Goal: Task Accomplishment & Management: Manage account settings

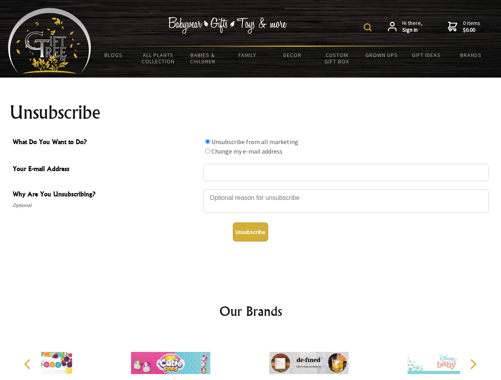
click at [369, 27] on img at bounding box center [367, 27] width 8 height 8
click at [250, 189] on div at bounding box center [345, 203] width 285 height 28
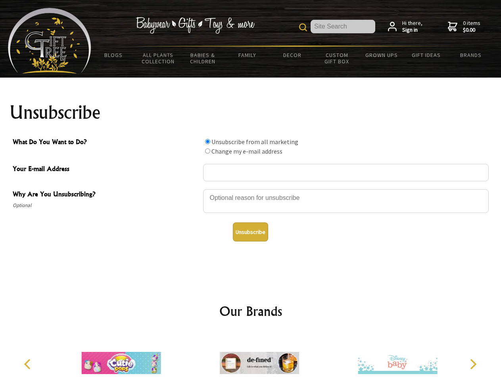
click at [207, 141] on input "What Do You Want to Do?" at bounding box center [207, 141] width 5 height 5
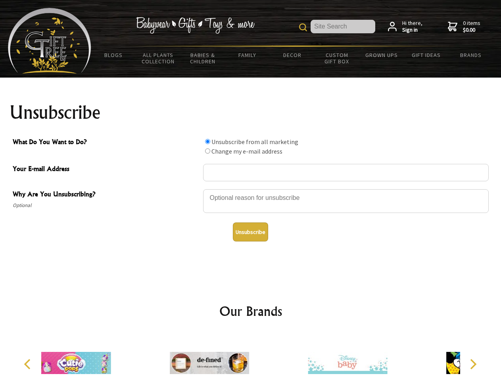
click at [207, 151] on input "What Do You Want to Do?" at bounding box center [207, 151] width 5 height 5
radio input "true"
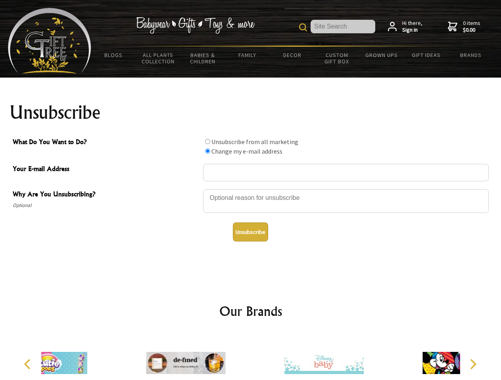
click at [250, 232] on button "Unsubscribe" at bounding box center [250, 232] width 35 height 19
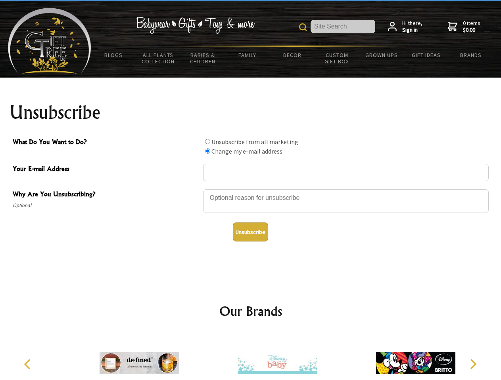
click at [250, 357] on img at bounding box center [276, 363] width 79 height 59
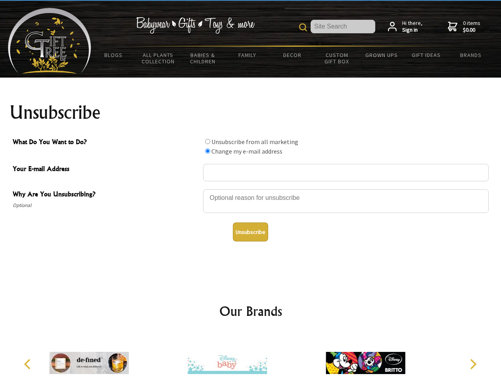
click at [29, 365] on icon "Previous" at bounding box center [28, 364] width 10 height 10
click at [472, 365] on icon "Next" at bounding box center [472, 364] width 10 height 10
